Goal: Task Accomplishment & Management: Use online tool/utility

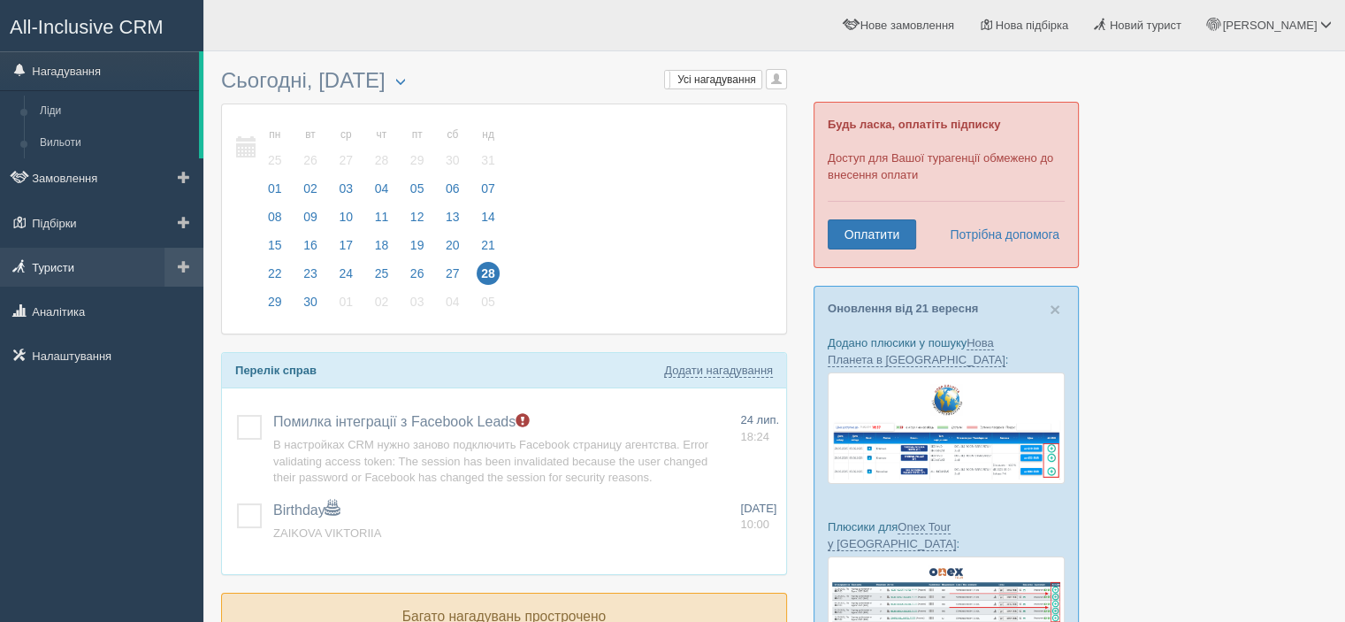
click at [73, 257] on link "Туристи" at bounding box center [101, 267] width 203 height 39
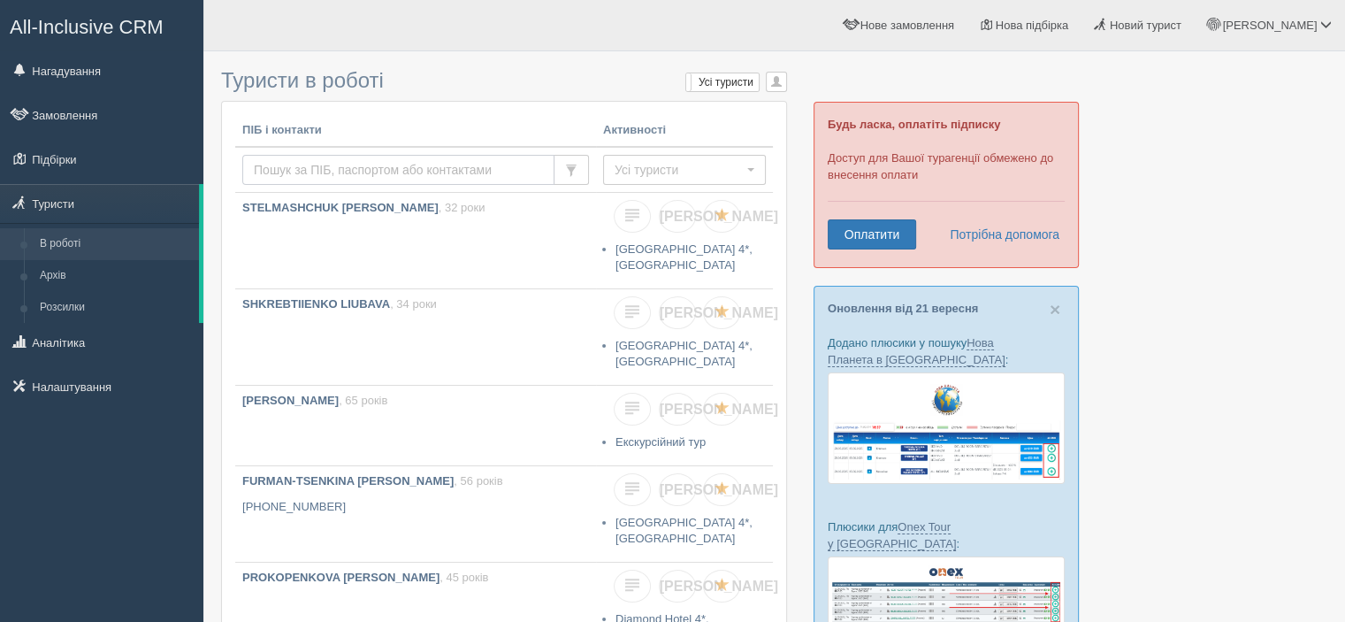
click at [290, 169] on input "text" at bounding box center [398, 170] width 312 height 30
type input "[PERSON_NAME]"
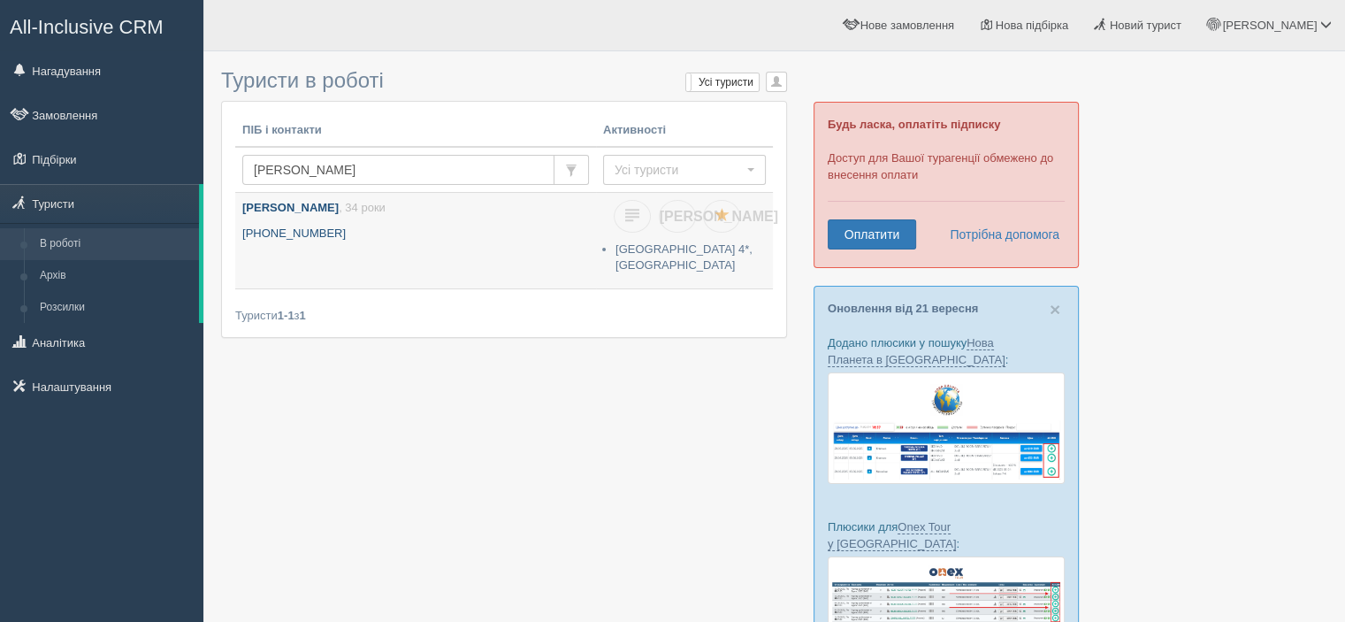
click at [339, 211] on b "[PERSON_NAME]" at bounding box center [290, 207] width 96 height 13
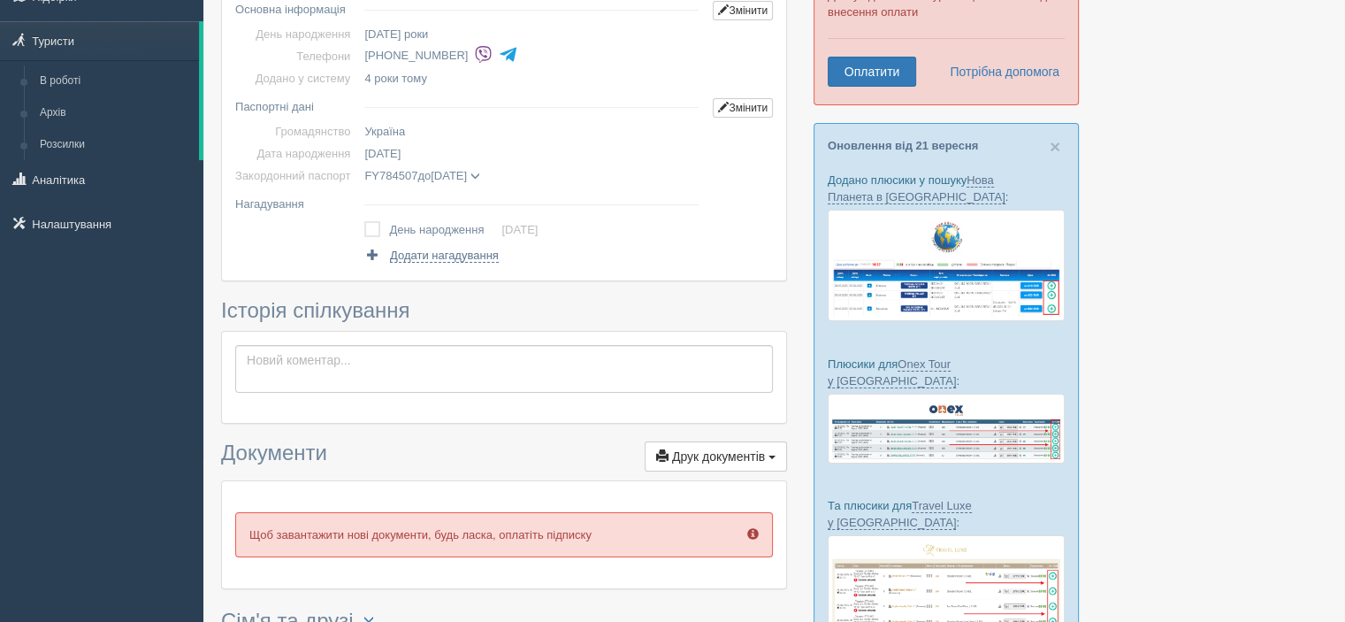
scroll to position [491, 0]
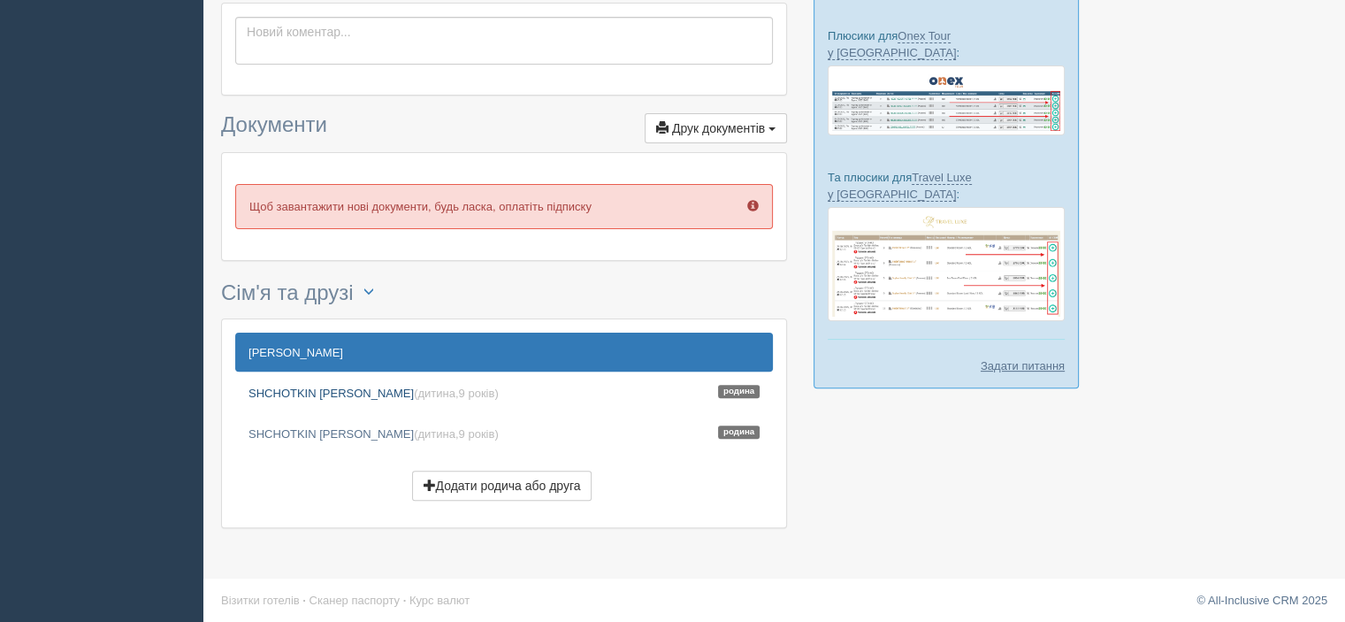
click at [282, 387] on link "SHCHOTKIN VOLODYMYR (дитина, 9 років ) Родина" at bounding box center [504, 392] width 538 height 39
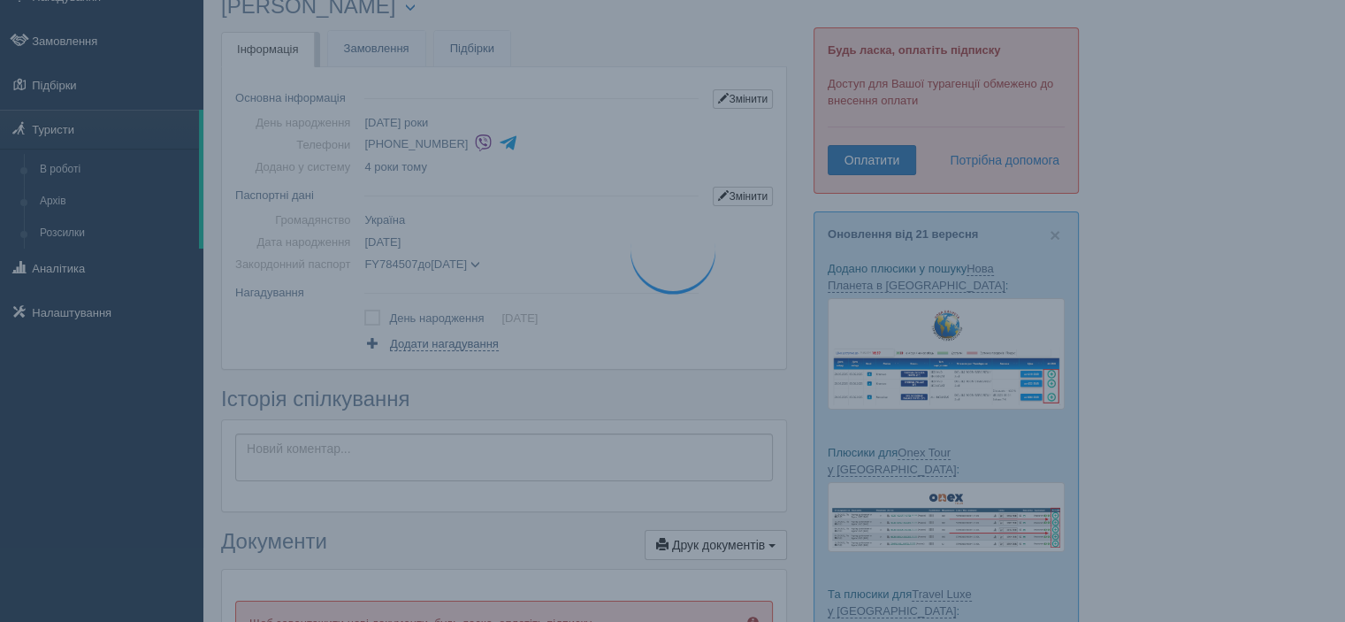
scroll to position [0, 0]
